Goal: Find specific fact: Find specific fact

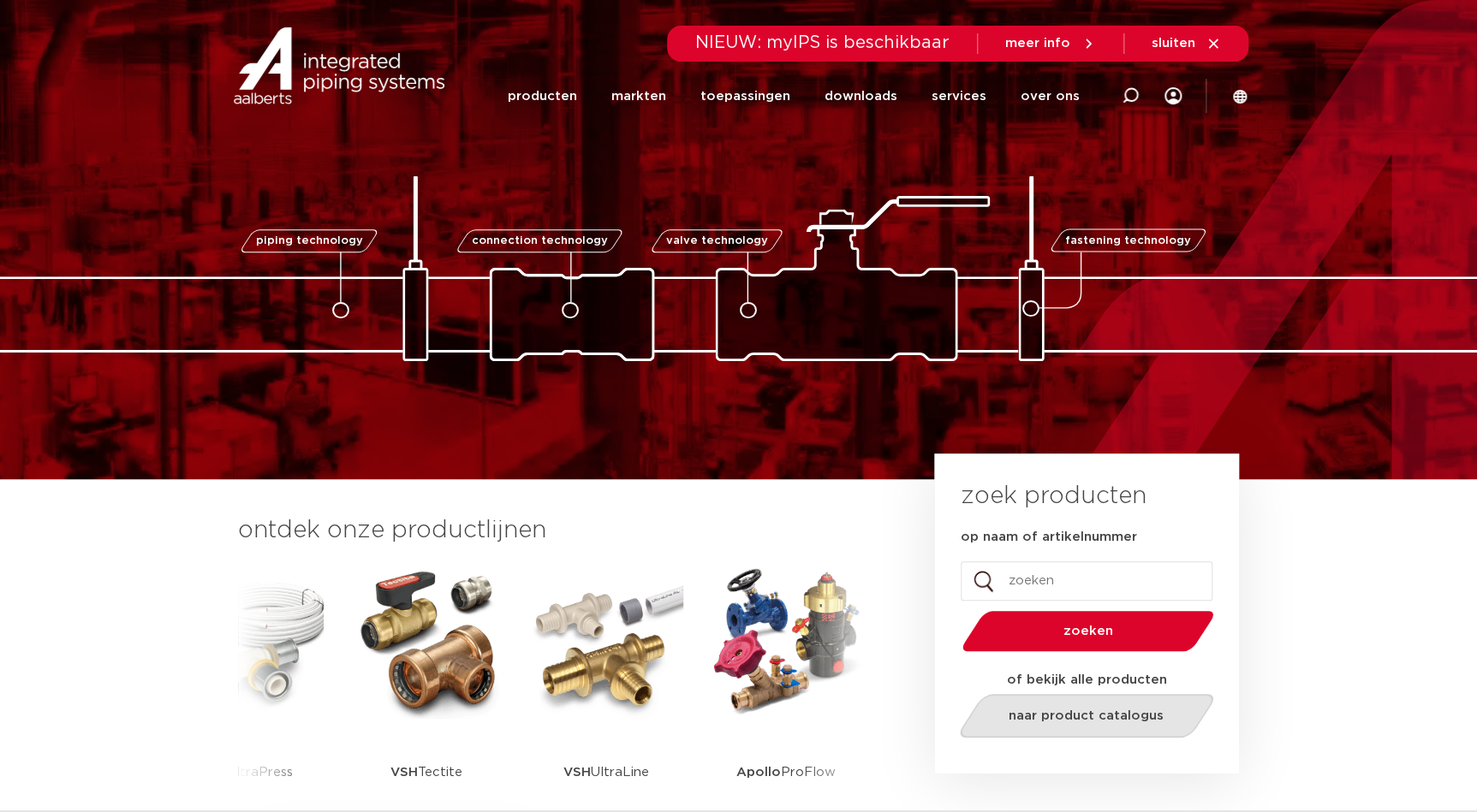
click at [1069, 705] on link "naar product catalogus" at bounding box center [1085, 716] width 262 height 44
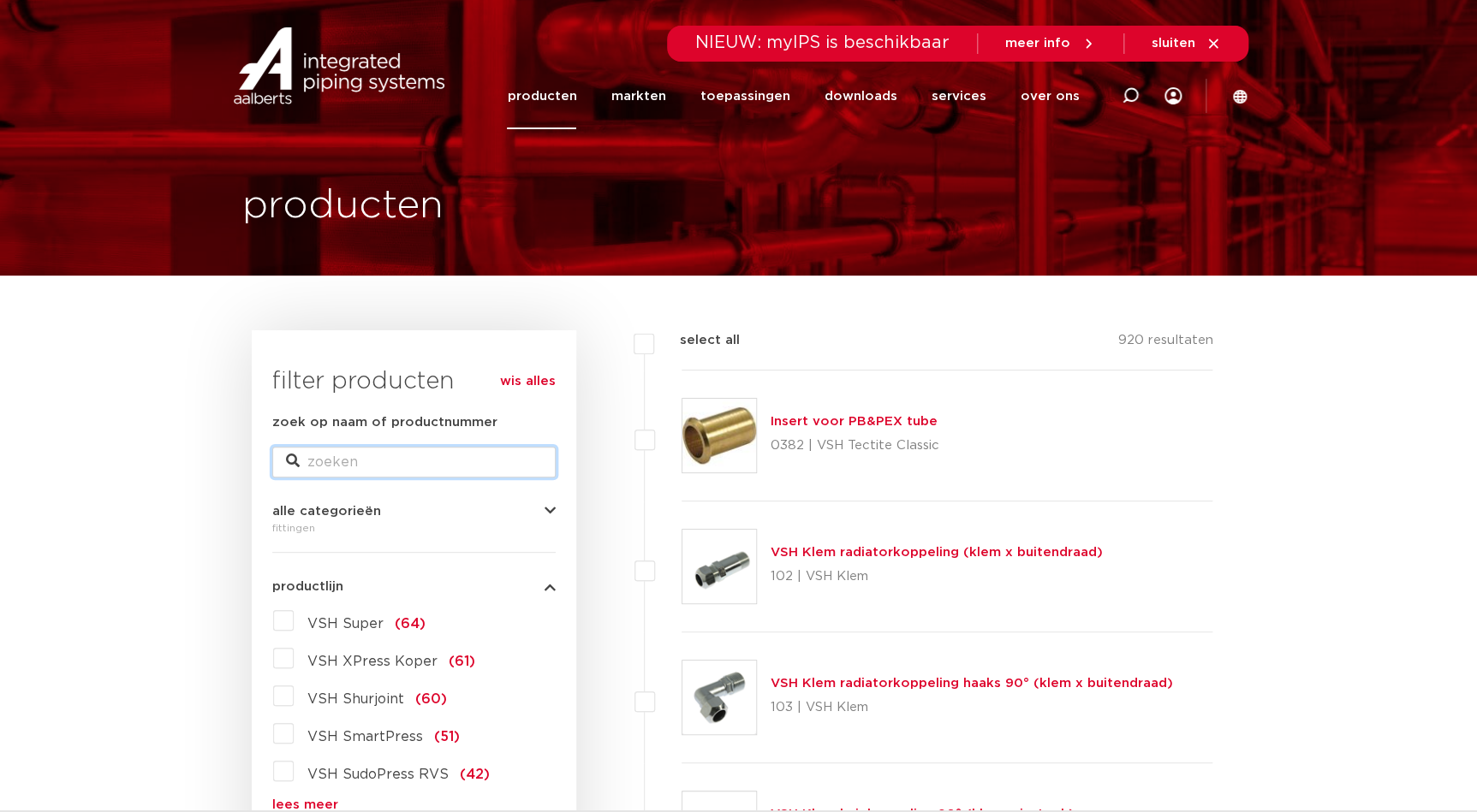
click at [472, 465] on input "zoek op naam of productnummer" at bounding box center [414, 462] width 284 height 31
type input "overgang"
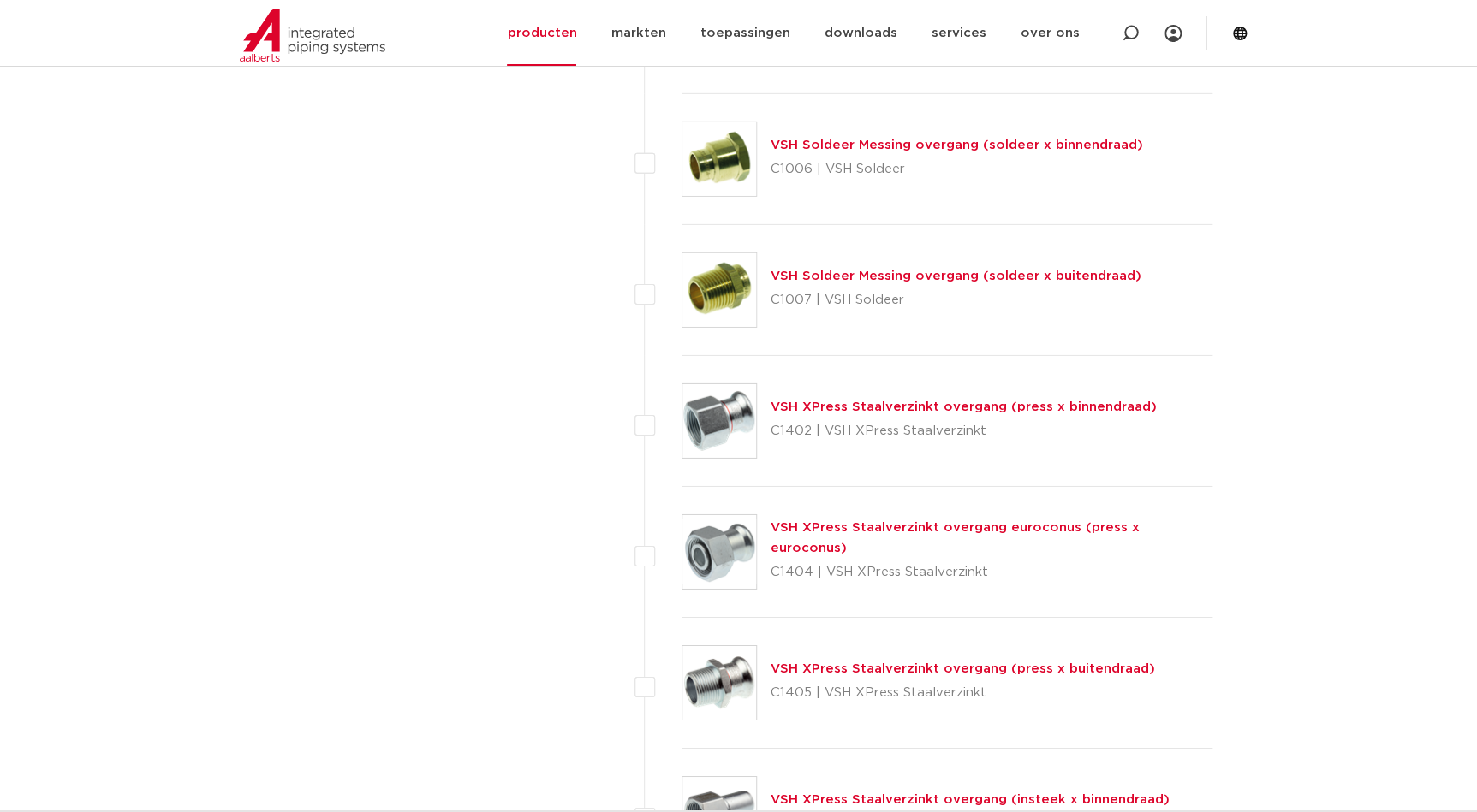
scroll to position [5834, 0]
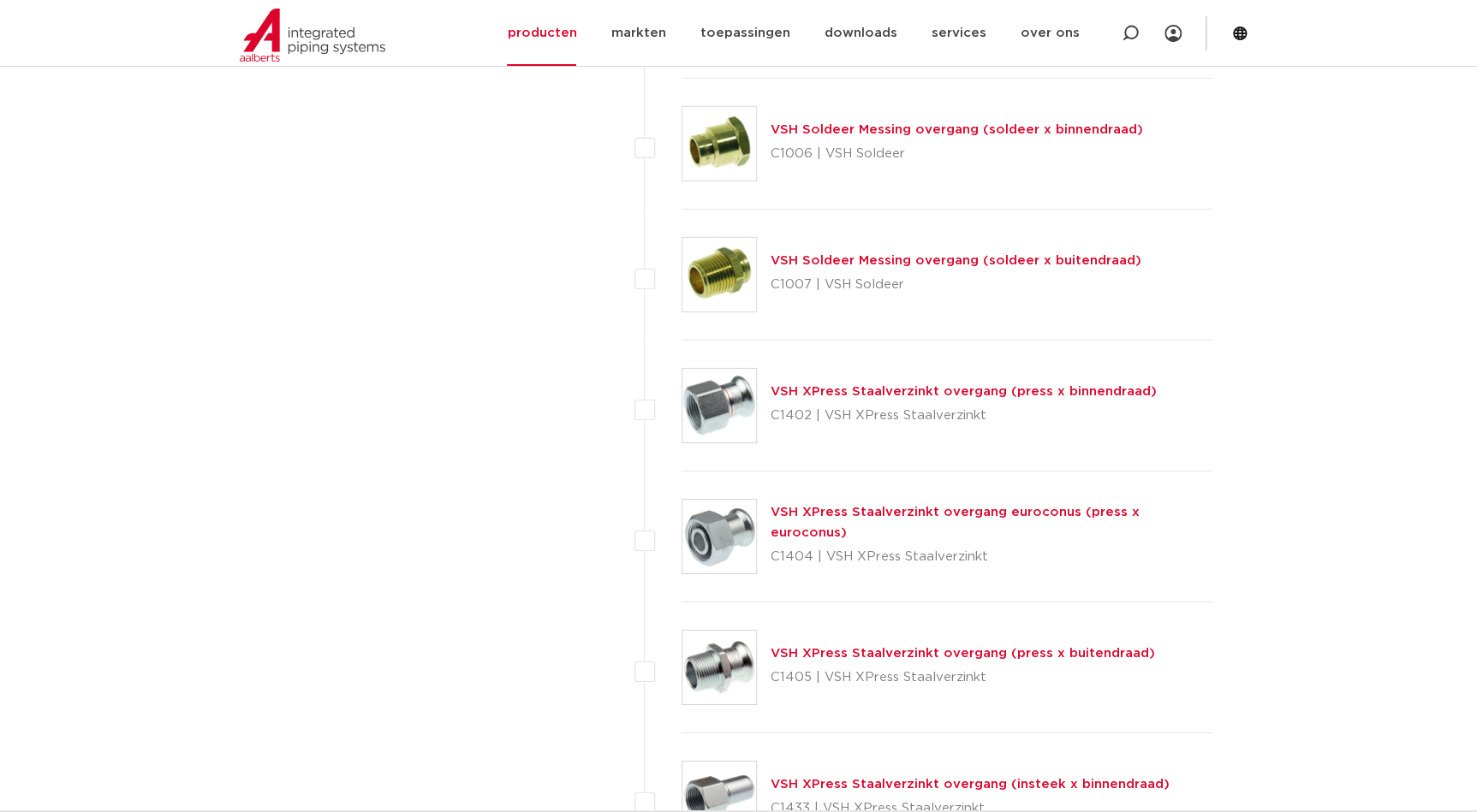
click at [984, 391] on link "VSH XPress Staalverzinkt overgang (press x binnendraad)" at bounding box center [963, 391] width 386 height 12
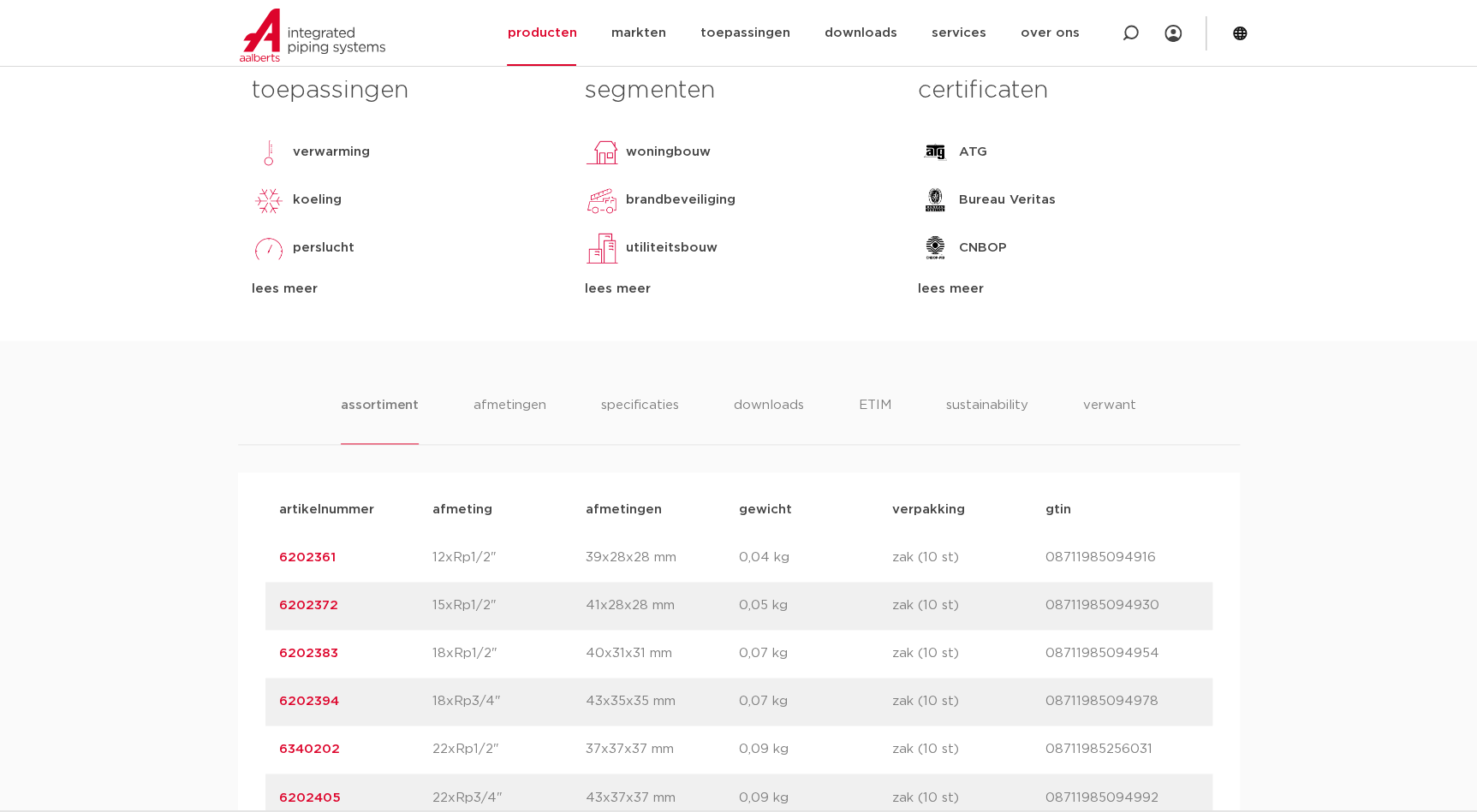
scroll to position [856, 0]
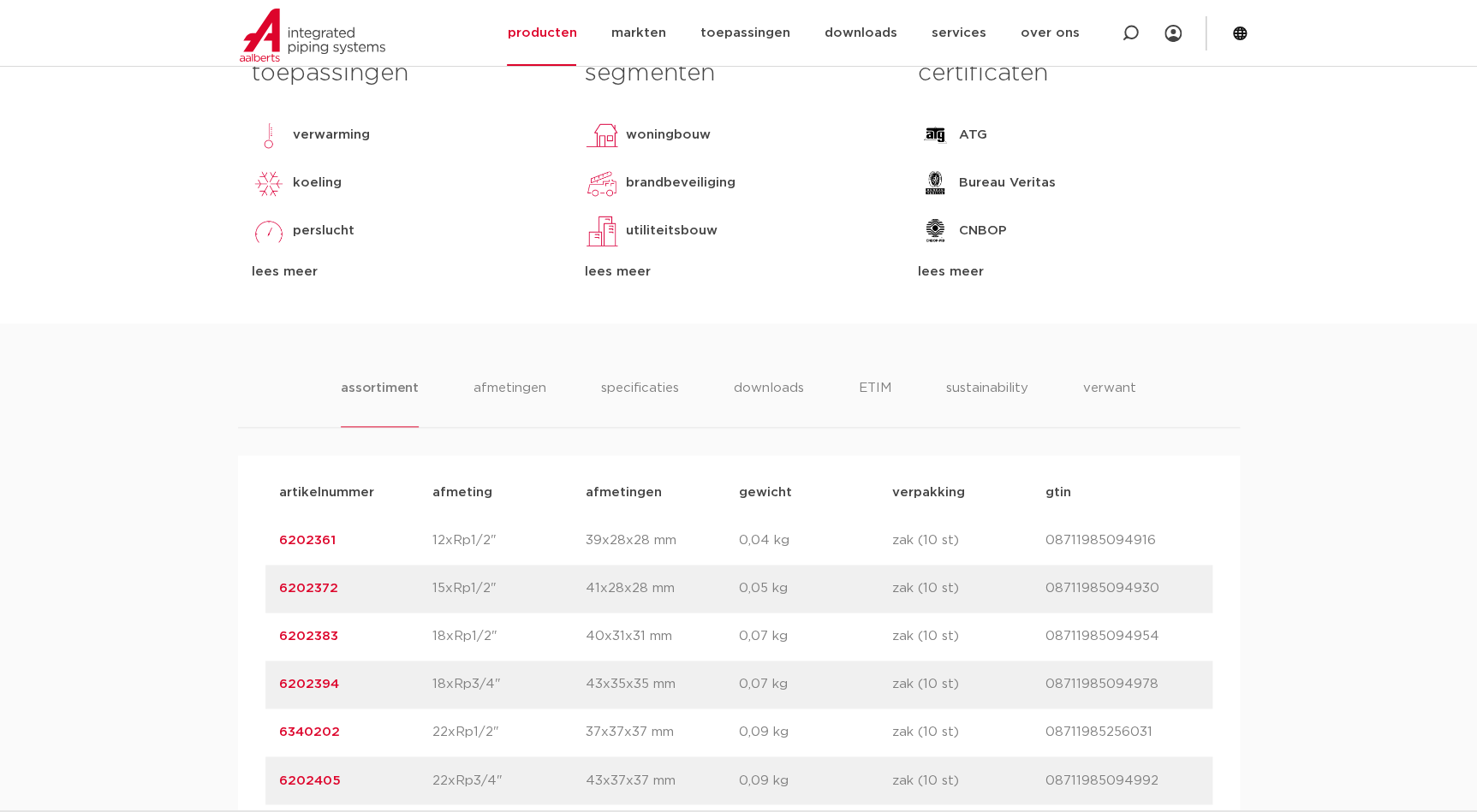
click at [332, 636] on link "6202383" at bounding box center [308, 636] width 59 height 12
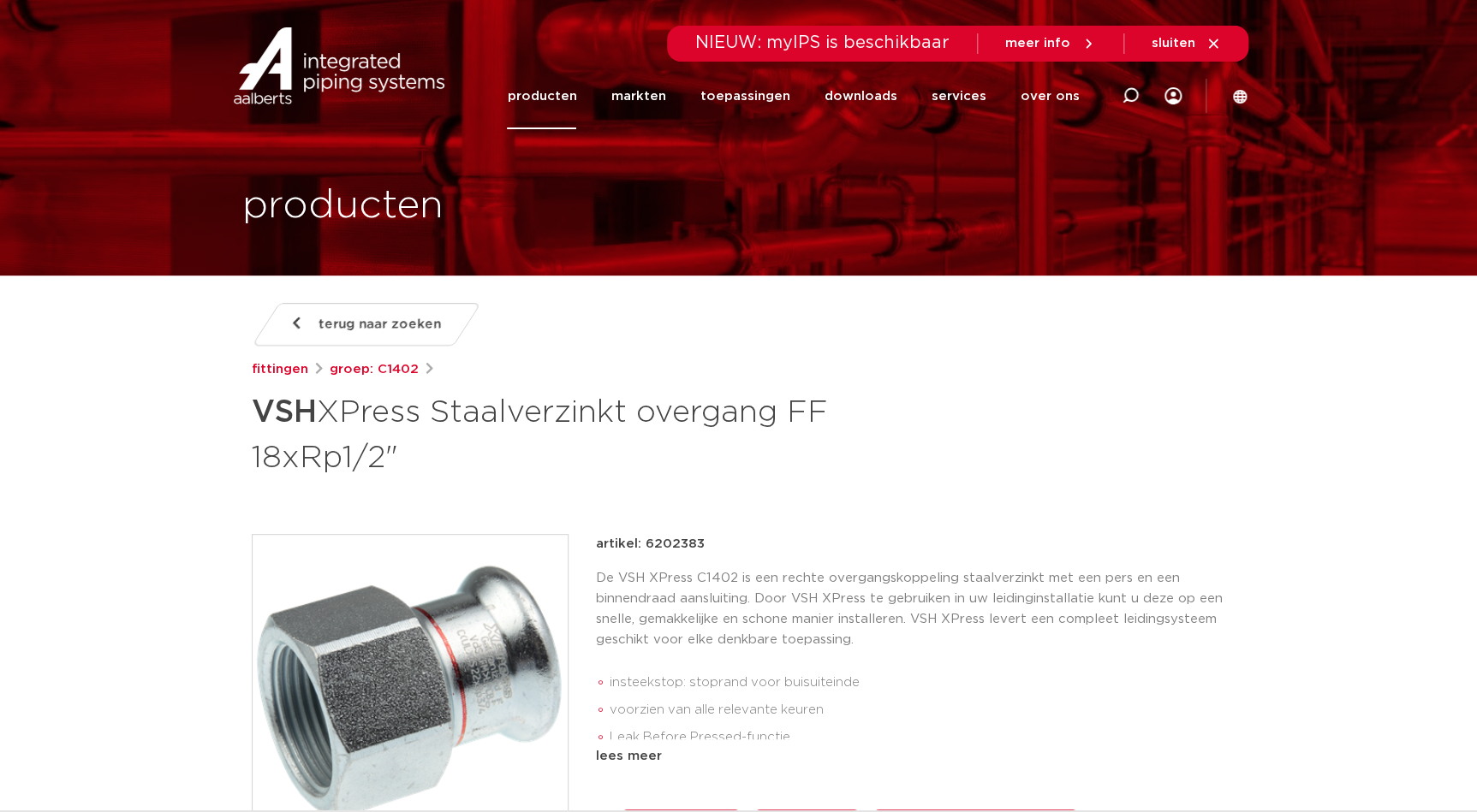
drag, startPoint x: 706, startPoint y: 542, endPoint x: 645, endPoint y: 545, distance: 61.1
click at [645, 546] on div "artikel: 6202383" at bounding box center [911, 544] width 630 height 20
copy p "6202383"
